Goal: Check status: Check status

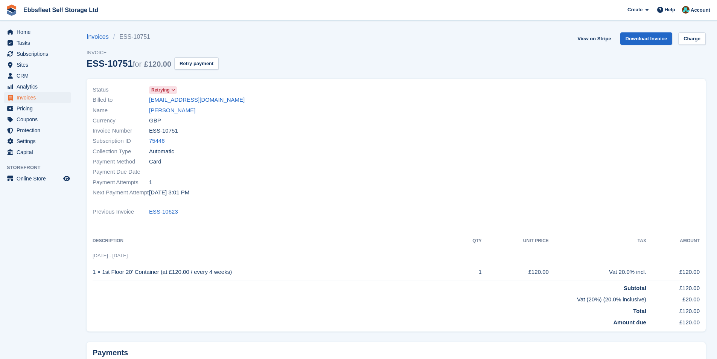
click at [165, 88] on span "Retrying" at bounding box center [160, 90] width 18 height 7
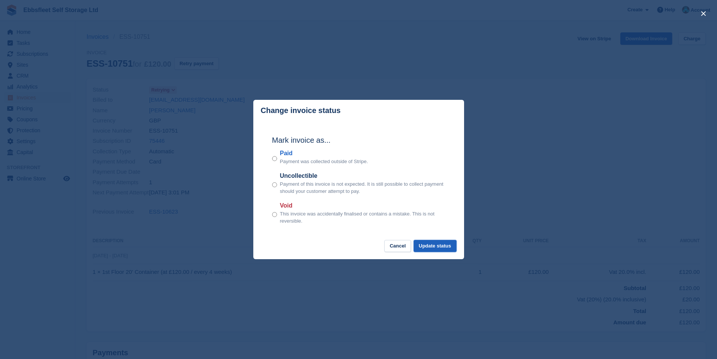
click at [444, 247] on button "Update status" at bounding box center [435, 246] width 43 height 12
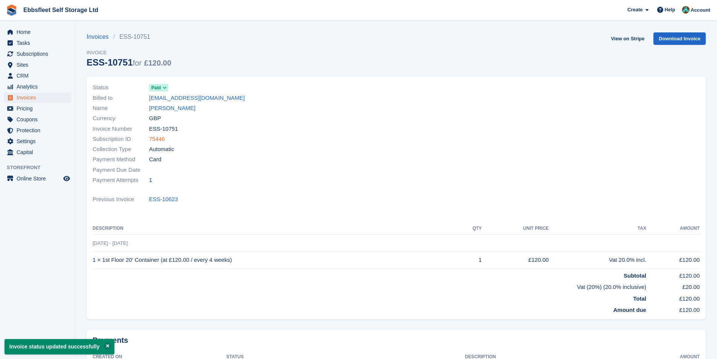
click at [156, 140] on link "75446" at bounding box center [157, 139] width 16 height 9
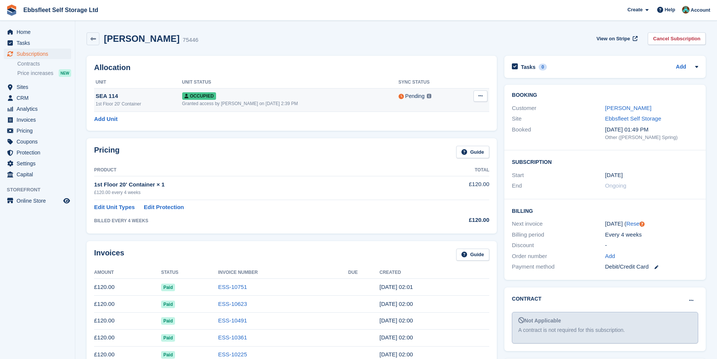
click at [481, 96] on icon at bounding box center [481, 95] width 4 height 5
click at [342, 146] on div "Pricing Guide" at bounding box center [291, 154] width 395 height 17
click at [96, 42] on link at bounding box center [93, 38] width 13 height 13
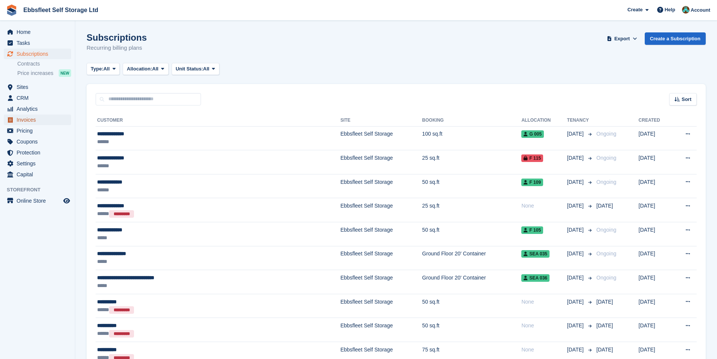
click at [29, 121] on span "Invoices" at bounding box center [39, 119] width 45 height 11
